Goal: Information Seeking & Learning: Find specific fact

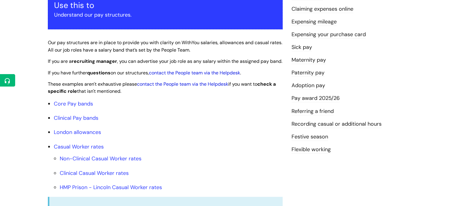
scroll to position [178, 0]
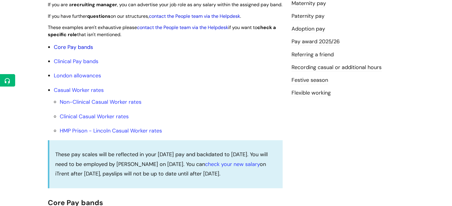
click at [85, 51] on link "Core Pay bands" at bounding box center [73, 47] width 39 height 7
click at [84, 51] on link "Core Pay bands" at bounding box center [73, 47] width 39 height 7
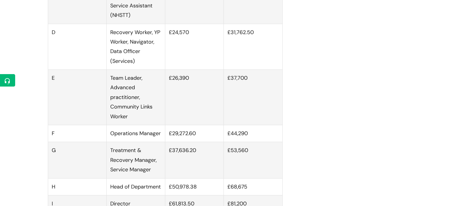
scroll to position [534, 0]
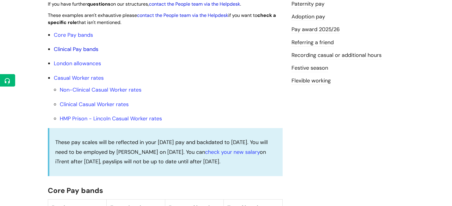
scroll to position [148, 0]
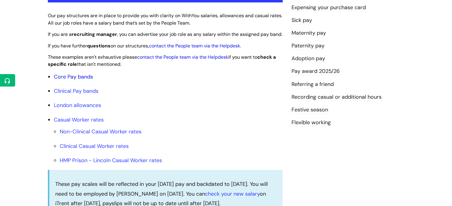
click at [82, 80] on link "Core Pay bands" at bounding box center [73, 76] width 39 height 7
click at [86, 80] on link "Core Pay bands" at bounding box center [73, 76] width 39 height 7
click at [84, 80] on link "Core Pay bands" at bounding box center [73, 76] width 39 height 7
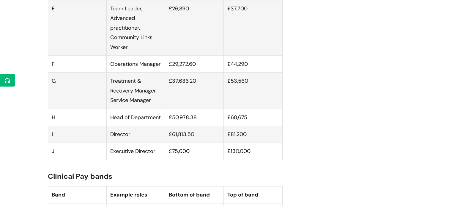
scroll to position [564, 0]
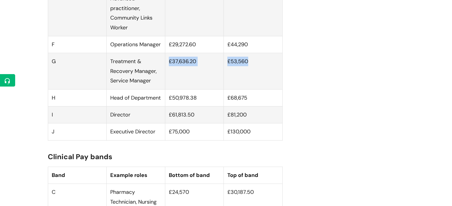
drag, startPoint x: 168, startPoint y: 69, endPoint x: 254, endPoint y: 67, distance: 86.4
click at [254, 67] on tr "G Treatment & Recovery Manager, Service Manager £37,636.20 £53,560" at bounding box center [165, 71] width 234 height 36
copy tr "£37,636.20 £53,560"
